Goal: Task Accomplishment & Management: Complete application form

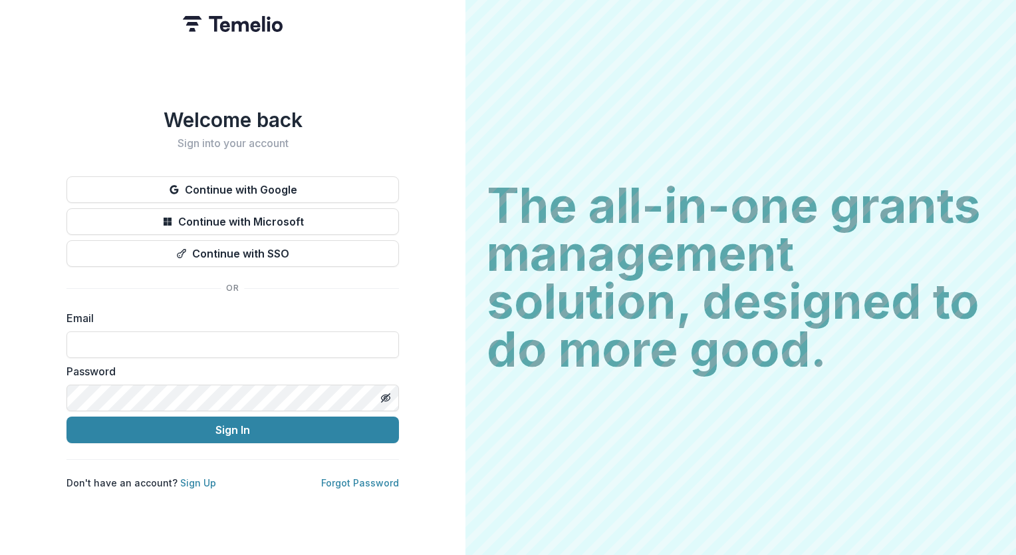
type input "**********"
click at [915, 17] on div "The all-in-one grants management solution, designed to do more good. The all-in…" at bounding box center [741, 277] width 551 height 555
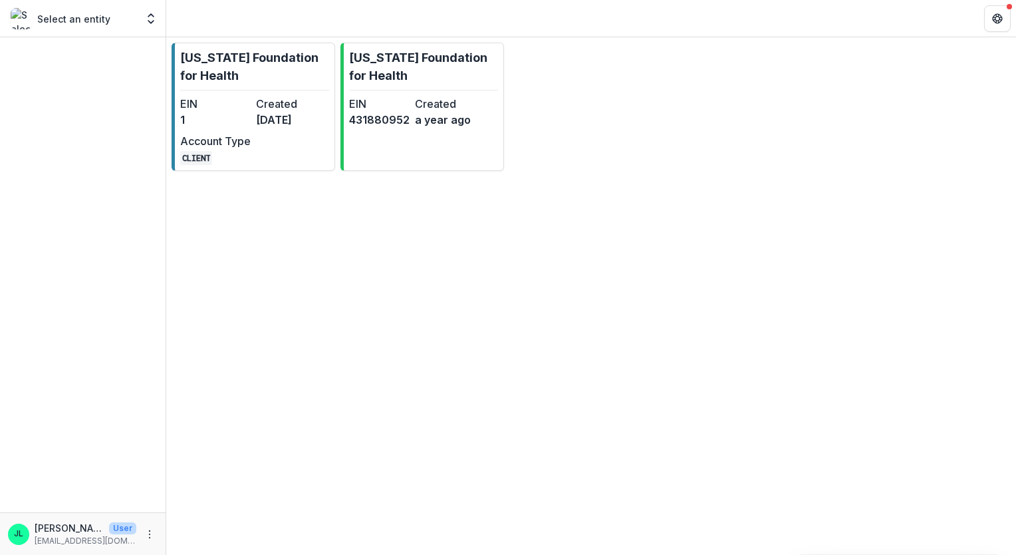
click at [104, 21] on p "Select an entity" at bounding box center [73, 19] width 73 height 14
click at [67, 17] on p "Select an entity" at bounding box center [73, 19] width 73 height 14
click at [146, 18] on icon "Open entity switcher" at bounding box center [150, 18] width 13 height 13
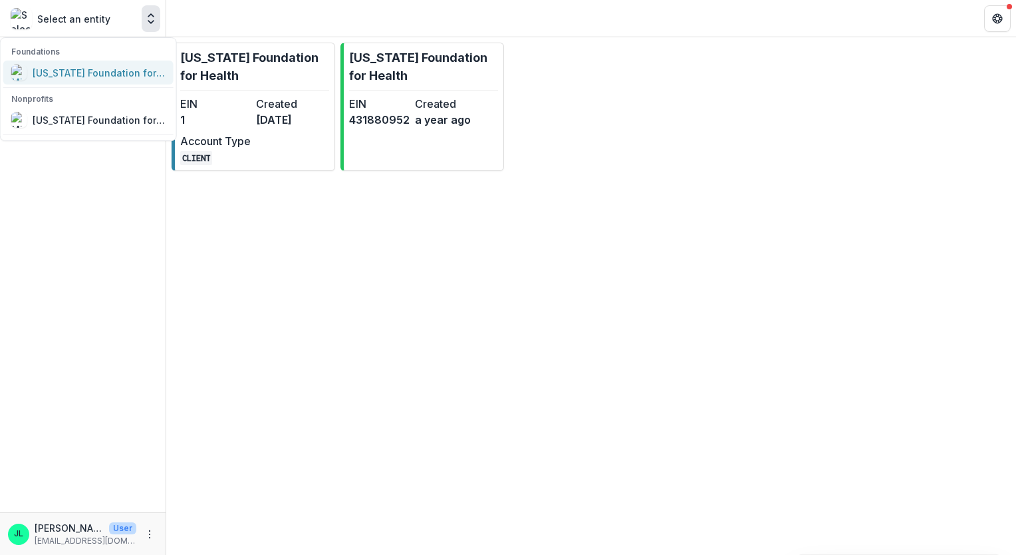
click at [150, 67] on div "[US_STATE] Foundation for Health" at bounding box center [99, 73] width 133 height 14
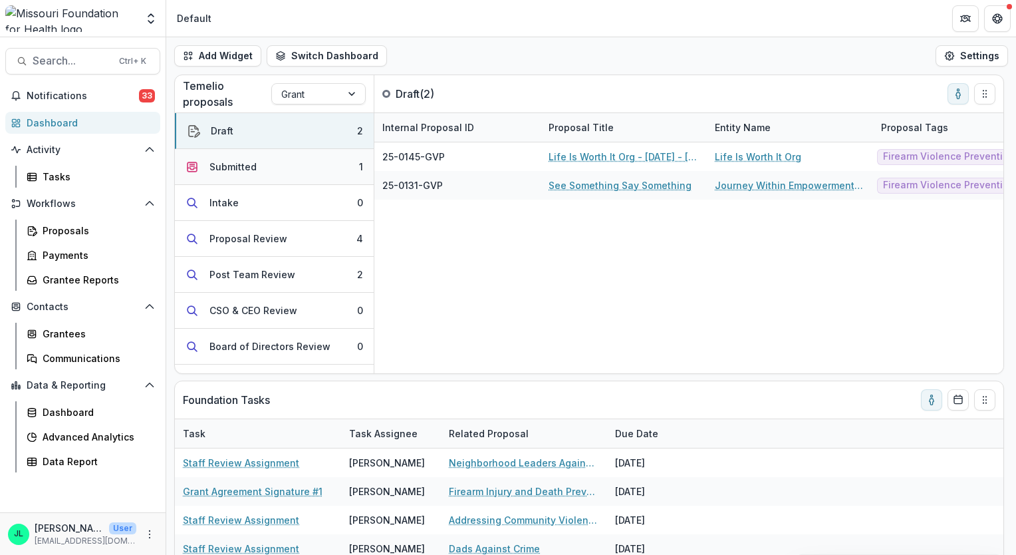
click at [257, 174] on button "Submitted 1" at bounding box center [274, 167] width 199 height 36
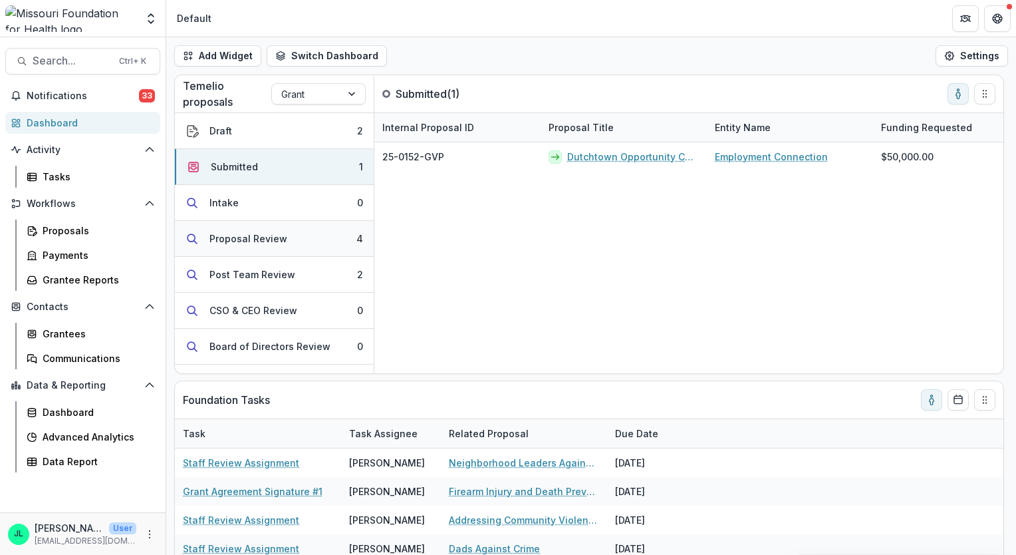
click at [257, 234] on div "Proposal Review" at bounding box center [248, 238] width 78 height 14
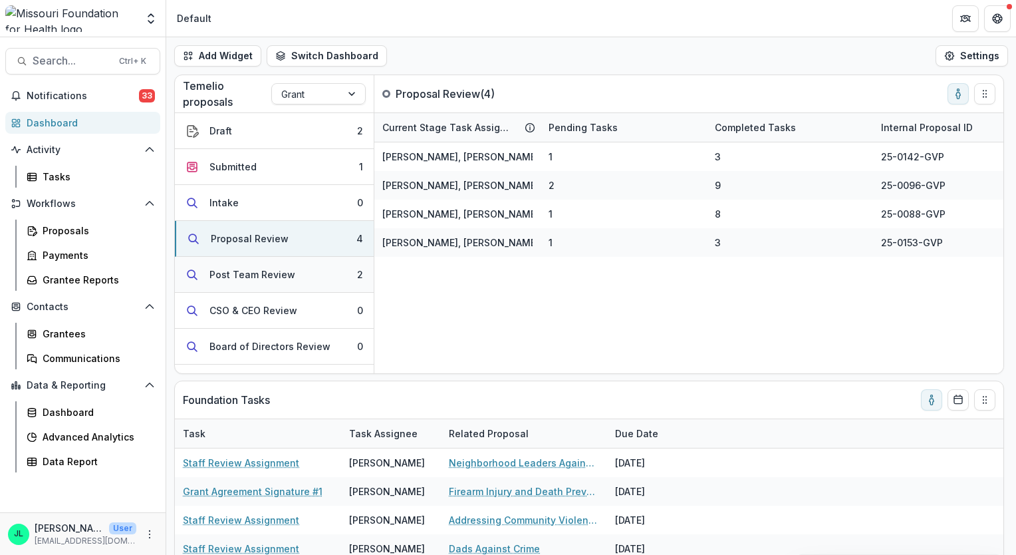
click at [253, 273] on div "Post Team Review" at bounding box center [252, 274] width 86 height 14
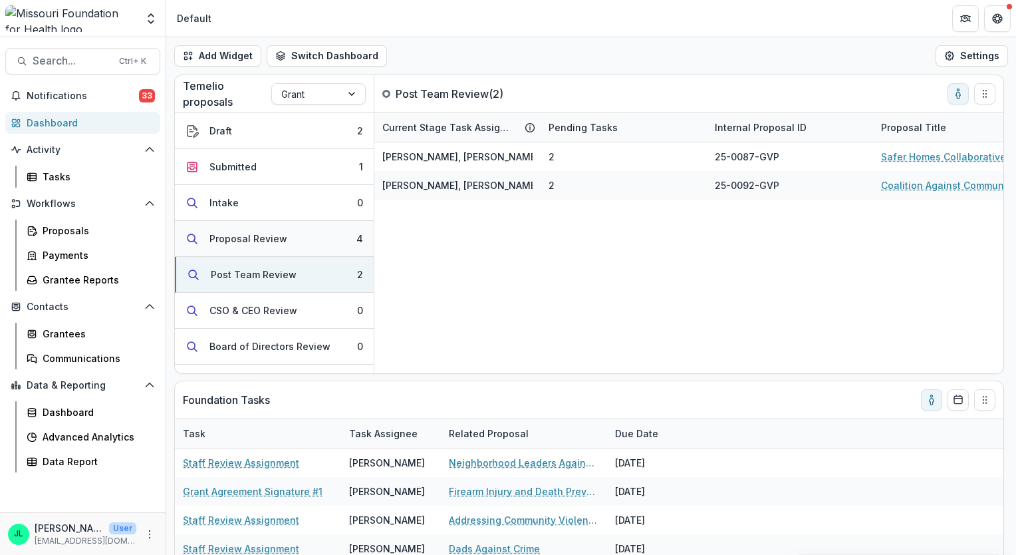
click at [253, 235] on div "Proposal Review" at bounding box center [248, 238] width 78 height 14
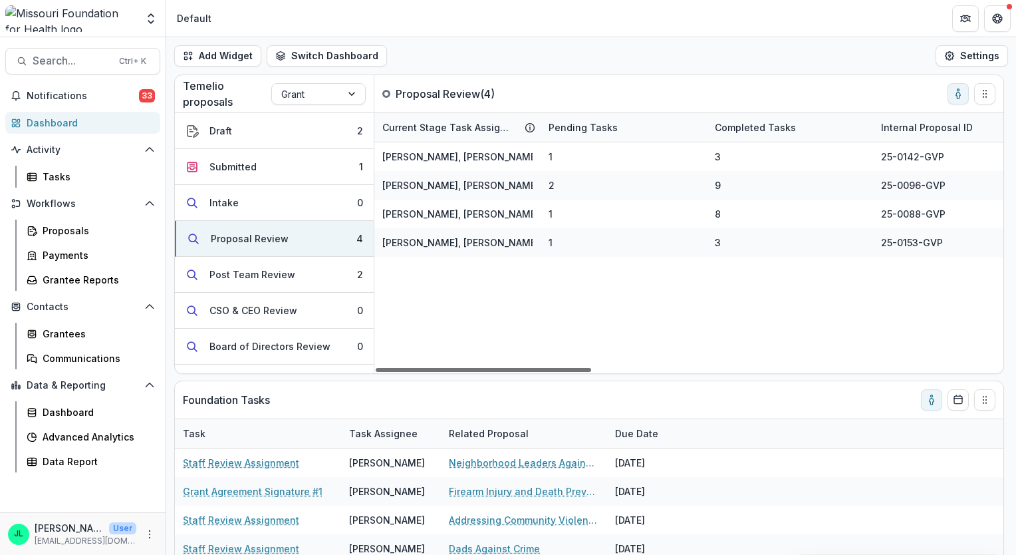
drag, startPoint x: 415, startPoint y: 370, endPoint x: 346, endPoint y: 358, distance: 69.5
click at [376, 368] on div at bounding box center [483, 370] width 215 height 4
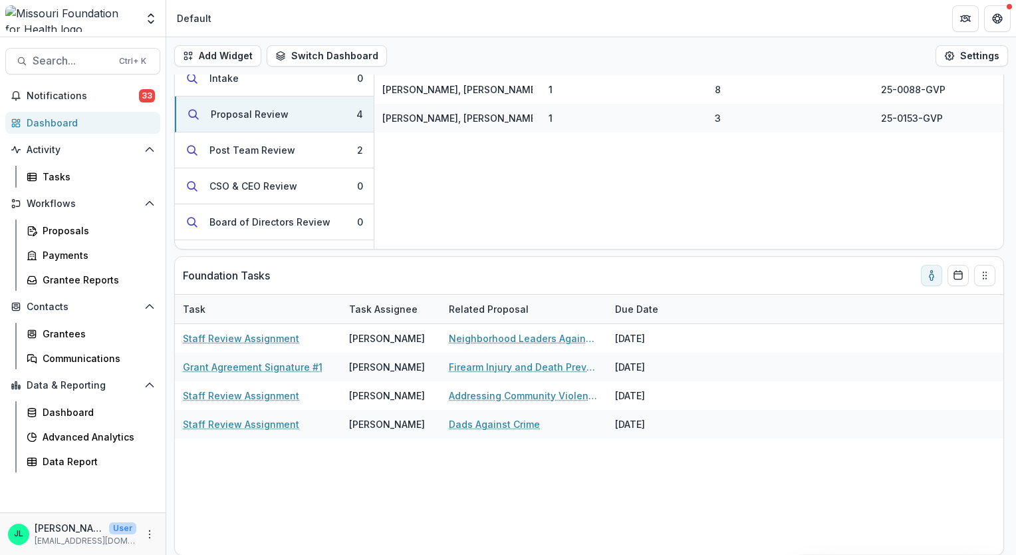
scroll to position [58, 0]
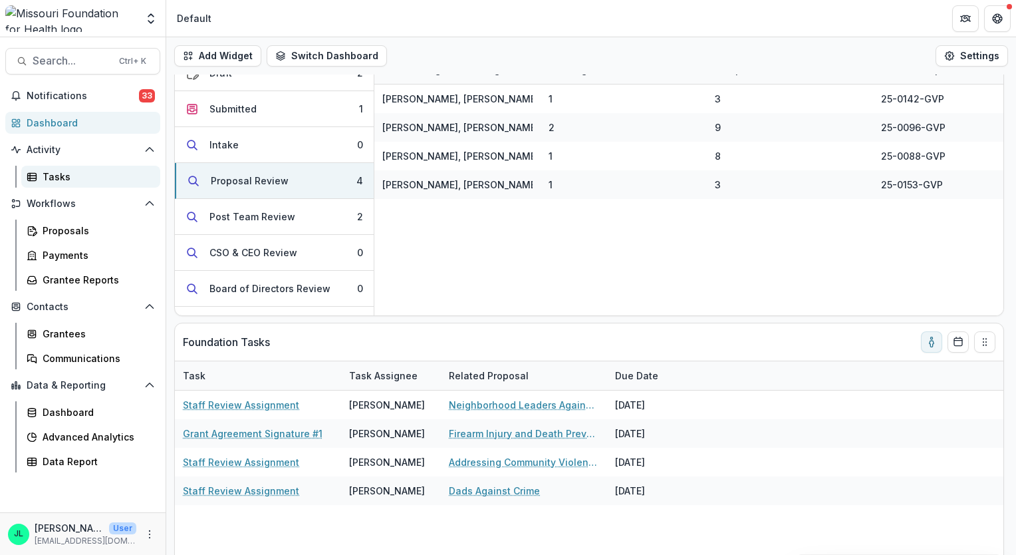
click at [88, 179] on div "Tasks" at bounding box center [96, 177] width 107 height 14
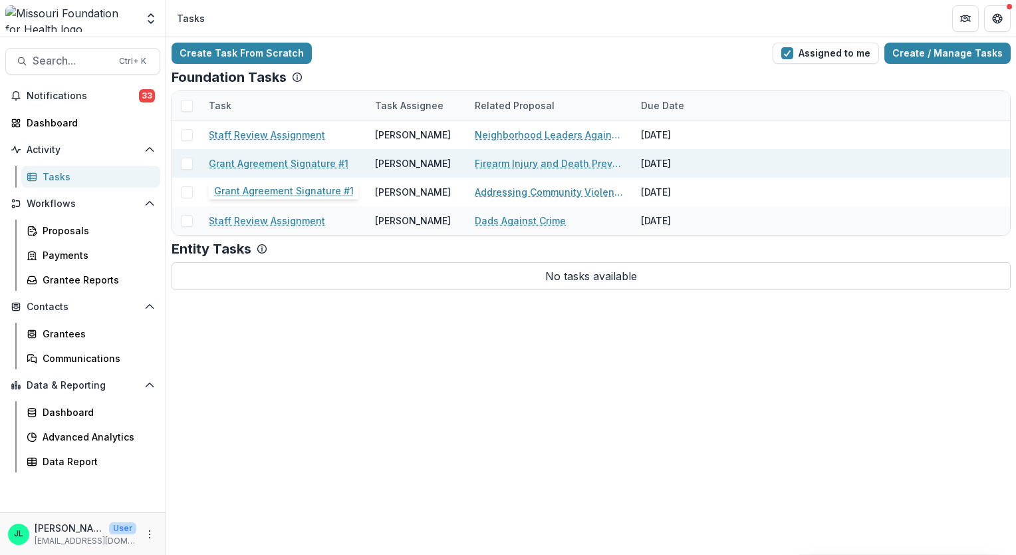
click at [267, 164] on link "Grant Agreement Signature #1" at bounding box center [279, 163] width 140 height 14
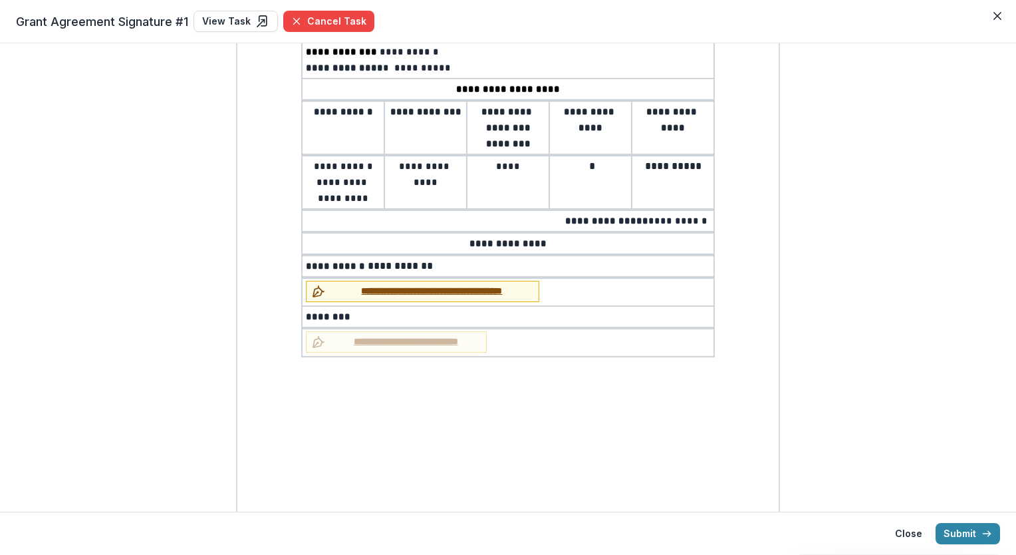
scroll to position [239, 0]
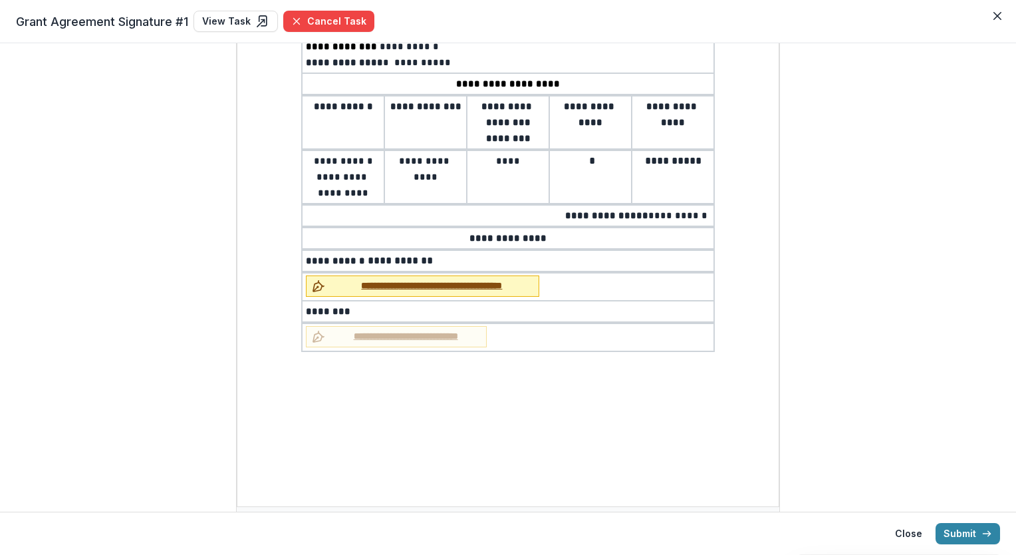
click at [436, 285] on span "**********" at bounding box center [432, 286] width 203 height 14
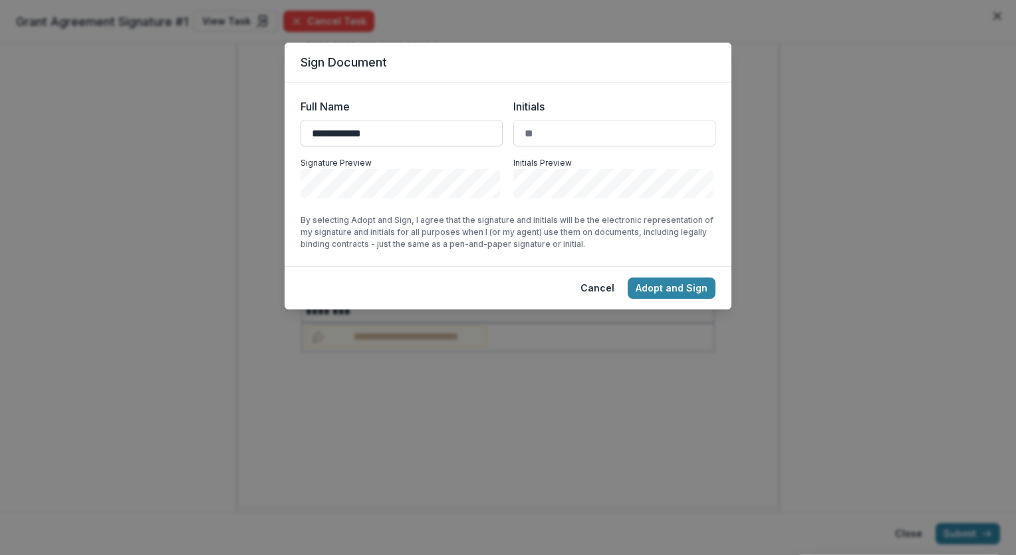
type input "**********"
type input "**"
click at [638, 291] on button "Adopt and Sign" at bounding box center [672, 287] width 88 height 21
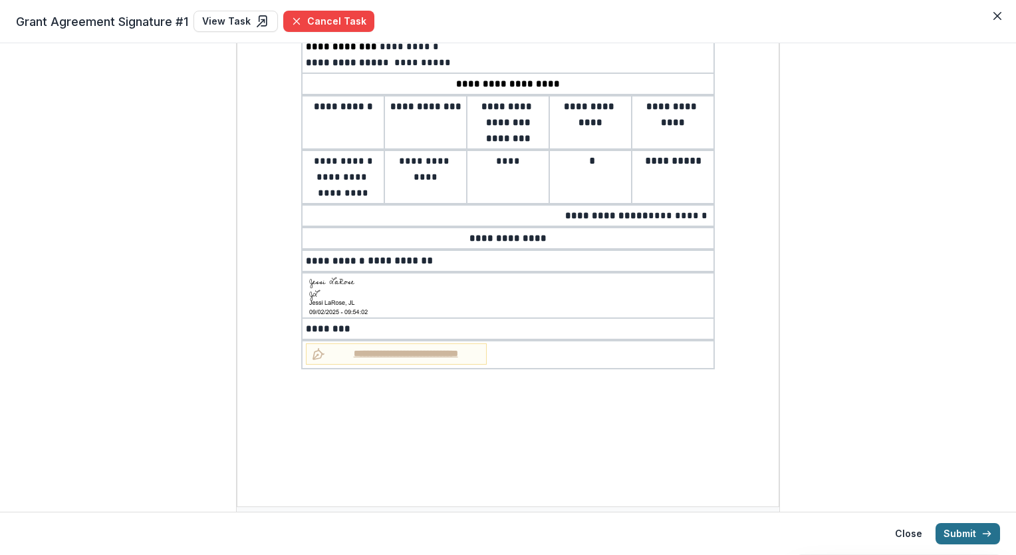
click at [979, 538] on button "Submit" at bounding box center [968, 533] width 65 height 21
